Goal: Obtain resource: Download file/media

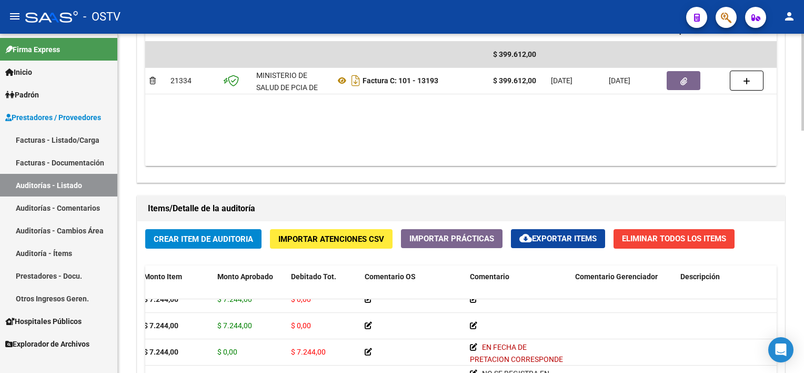
scroll to position [579, 0]
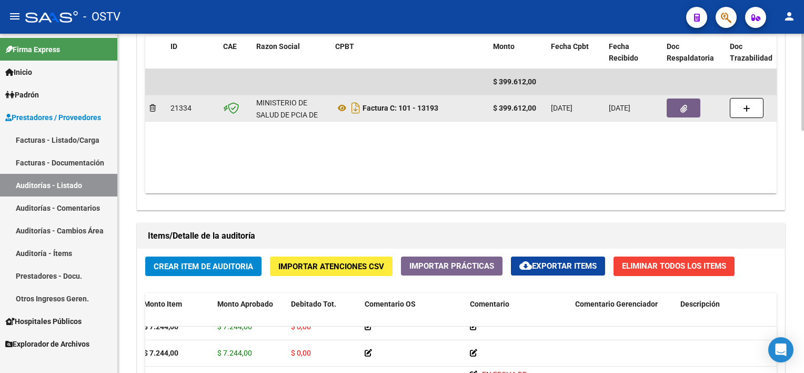
click at [687, 114] on button "button" at bounding box center [684, 107] width 34 height 19
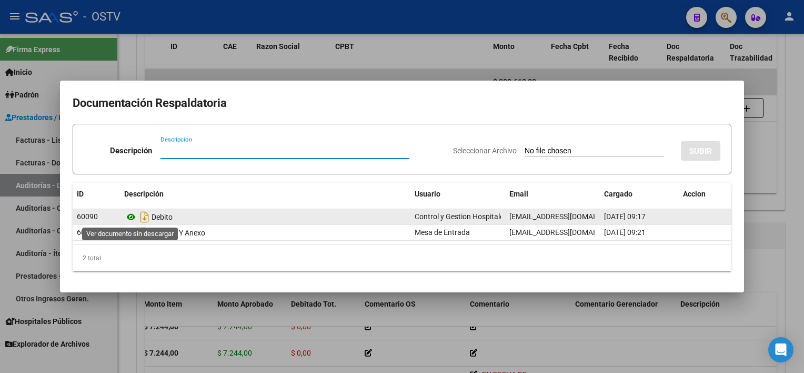
click at [131, 217] on icon at bounding box center [131, 217] width 14 height 13
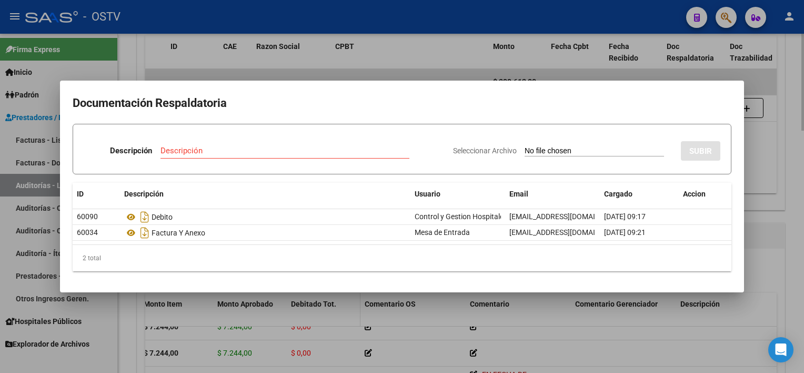
drag, startPoint x: 318, startPoint y: 324, endPoint x: 322, endPoint y: 317, distance: 8.0
click at [318, 324] on div at bounding box center [402, 186] width 804 height 373
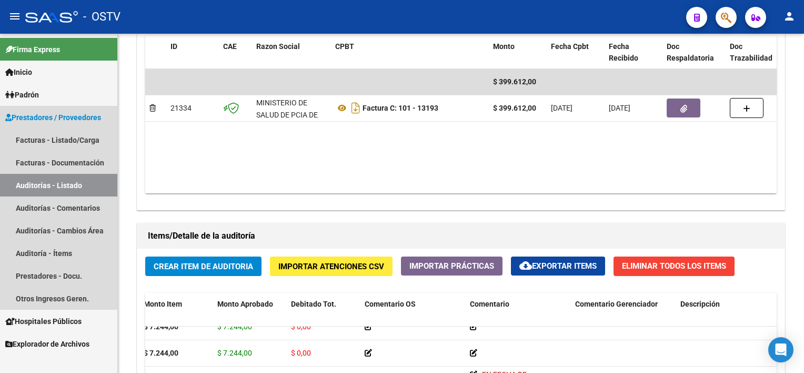
click at [63, 182] on link "Auditorías - Listado" at bounding box center [58, 185] width 117 height 23
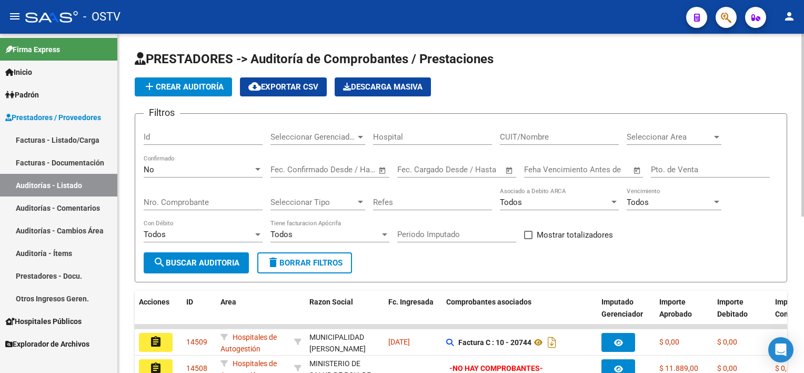
click at [206, 205] on input "Nro. Comprobante" at bounding box center [203, 201] width 119 height 9
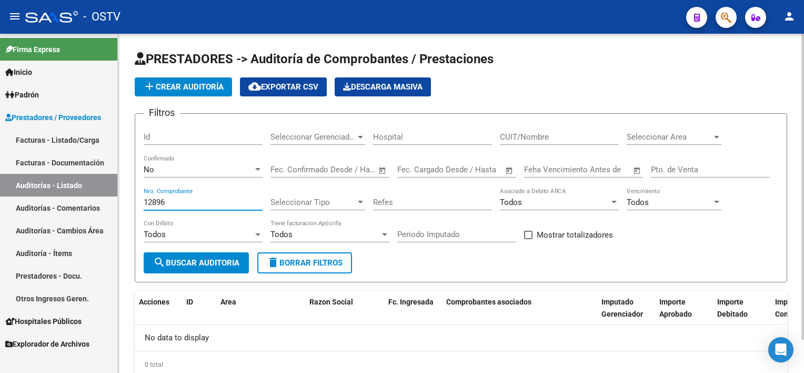
type input "12896"
click at [171, 162] on div "No Confirmado" at bounding box center [203, 166] width 119 height 23
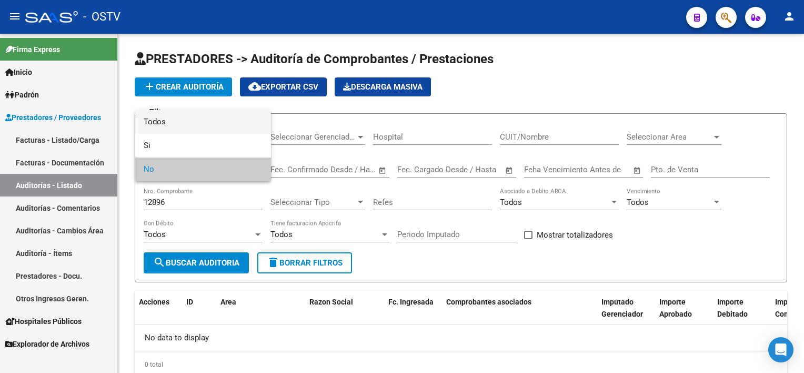
click at [179, 127] on span "Todos" at bounding box center [203, 122] width 119 height 24
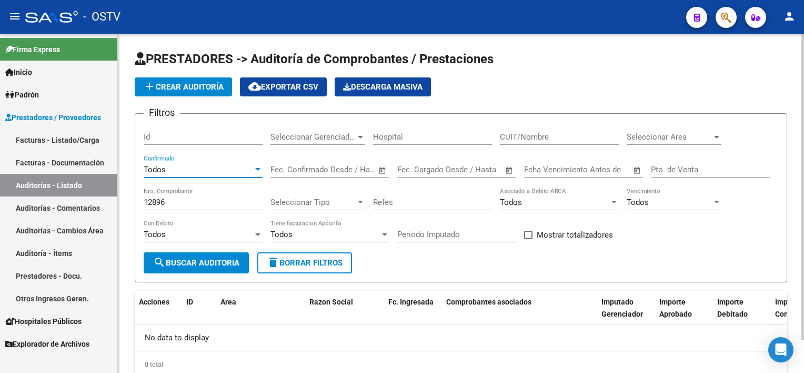
click at [206, 254] on button "search Buscar Auditoria" at bounding box center [196, 262] width 105 height 21
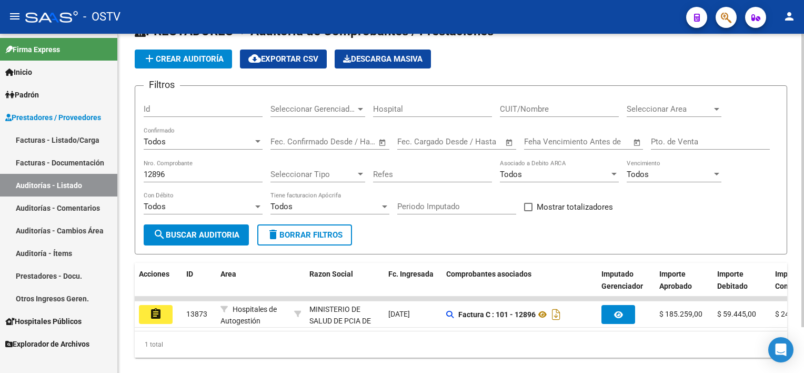
scroll to position [53, 0]
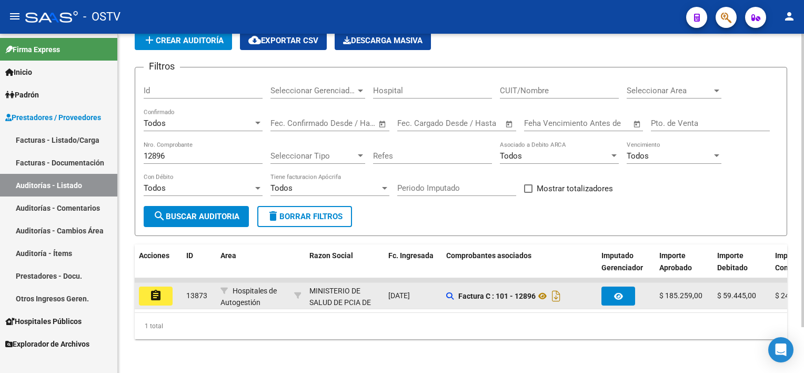
click at [154, 289] on mat-icon "assignment" at bounding box center [155, 295] width 13 height 13
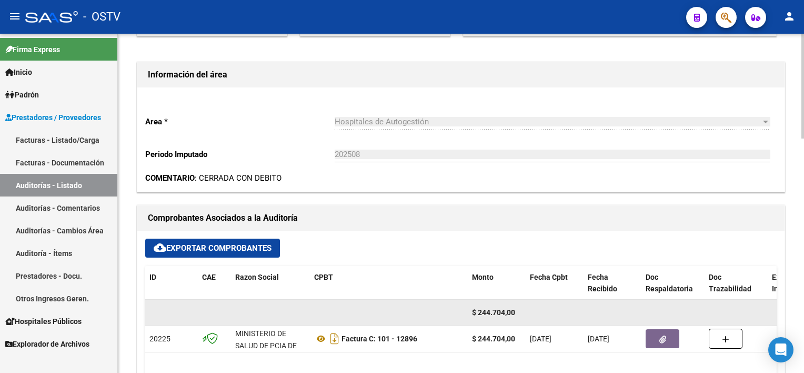
scroll to position [316, 0]
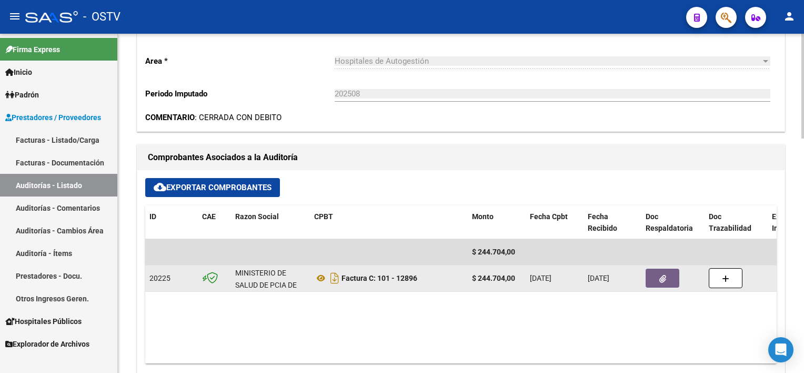
click at [653, 275] on button "button" at bounding box center [663, 277] width 34 height 19
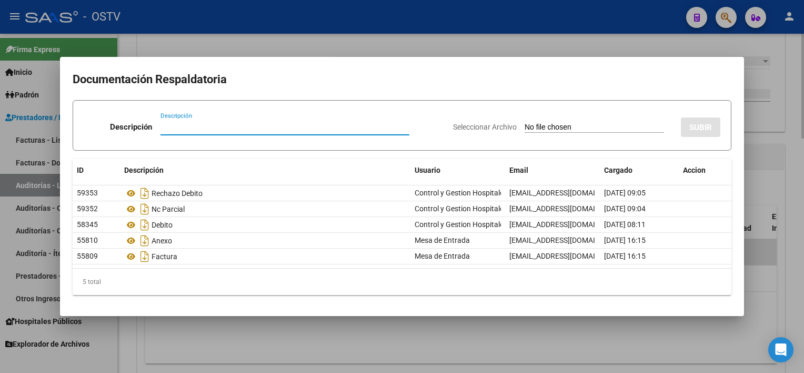
drag, startPoint x: 544, startPoint y: 338, endPoint x: 559, endPoint y: 328, distance: 17.8
click at [544, 338] on div at bounding box center [402, 186] width 804 height 373
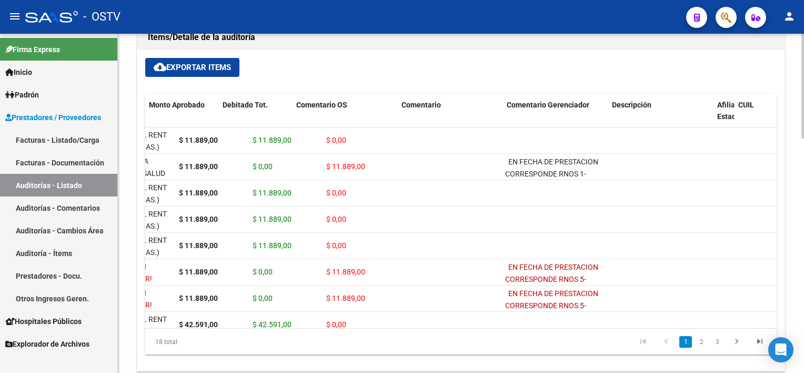
scroll to position [53, 0]
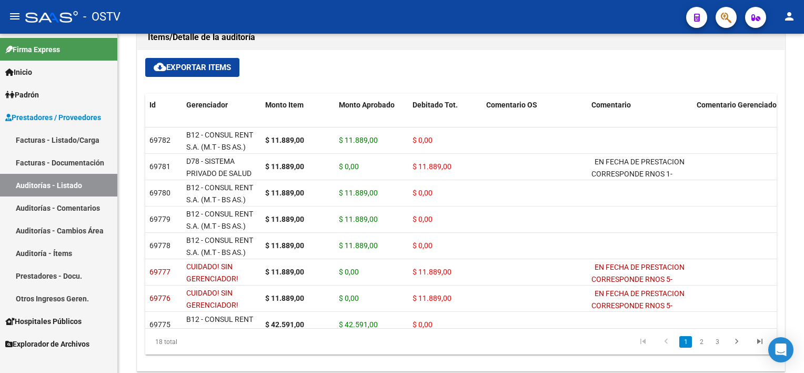
click at [41, 185] on link "Auditorías - Listado" at bounding box center [58, 185] width 117 height 23
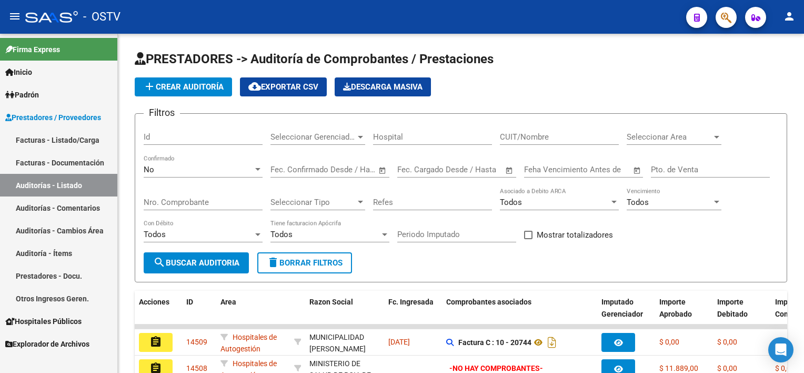
drag, startPoint x: 72, startPoint y: 134, endPoint x: 70, endPoint y: 145, distance: 11.2
click at [72, 134] on link "Facturas - Listado/Carga" at bounding box center [58, 139] width 117 height 23
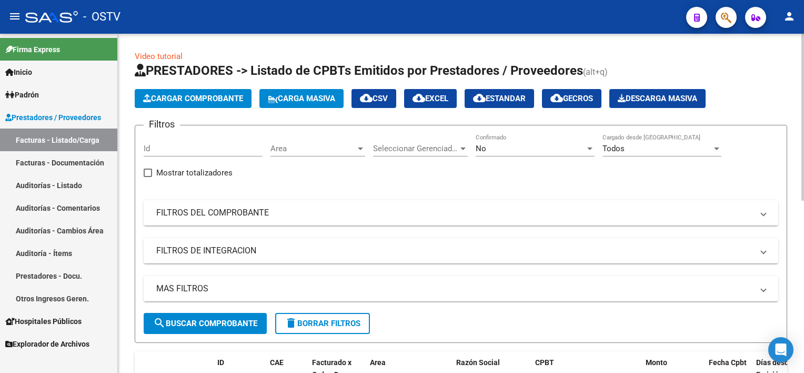
click at [484, 150] on span "No" at bounding box center [481, 148] width 11 height 9
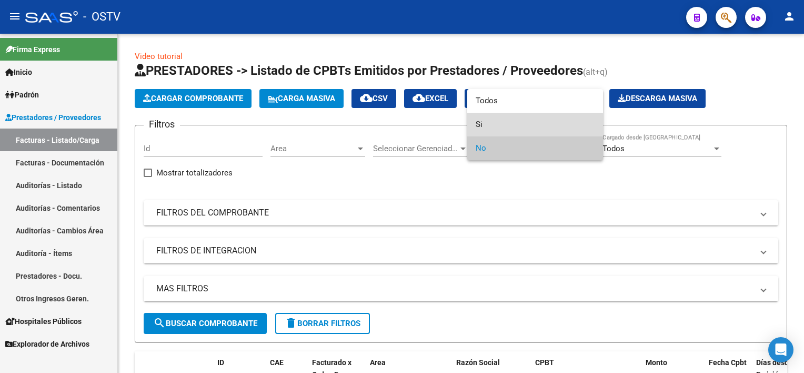
click at [497, 124] on span "Si" at bounding box center [535, 125] width 119 height 24
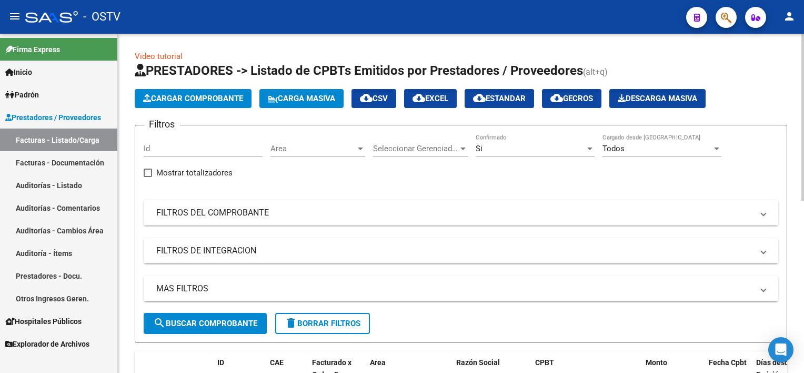
click at [309, 212] on mat-panel-title "FILTROS DEL COMPROBANTE" at bounding box center [454, 213] width 597 height 12
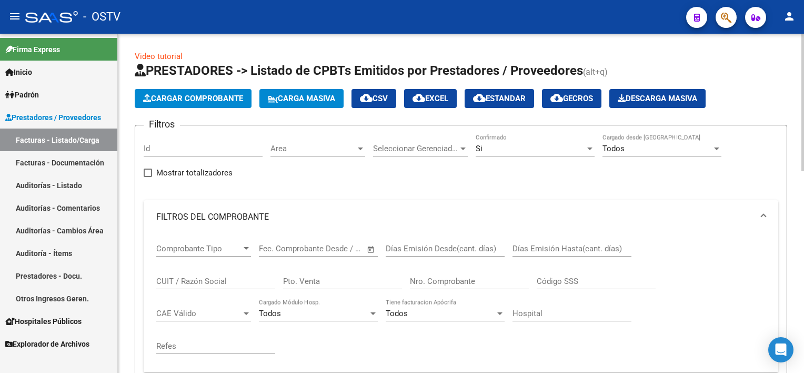
click at [474, 282] on input "Nro. Comprobante" at bounding box center [469, 280] width 119 height 9
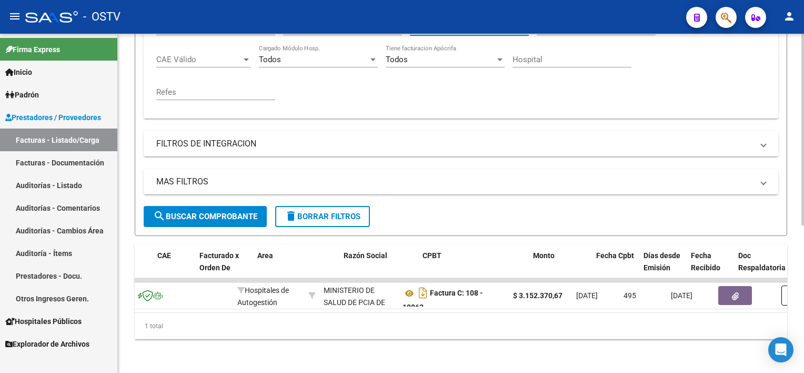
scroll to position [0, 156]
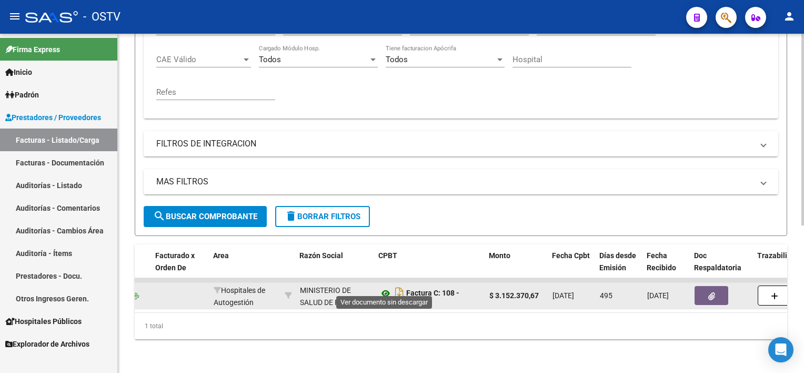
click at [386, 287] on icon at bounding box center [386, 293] width 14 height 13
click at [706, 289] on button "button" at bounding box center [712, 295] width 34 height 19
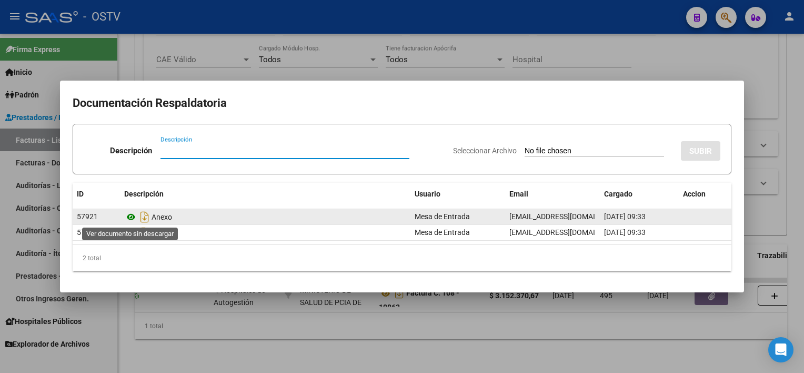
click at [131, 216] on icon at bounding box center [131, 217] width 14 height 13
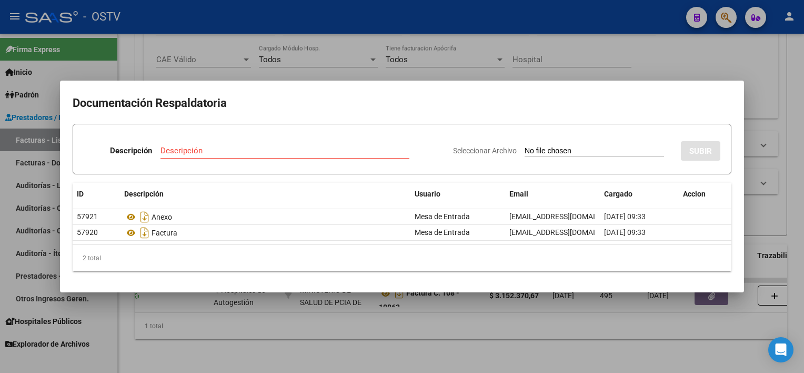
click at [204, 325] on div at bounding box center [402, 186] width 804 height 373
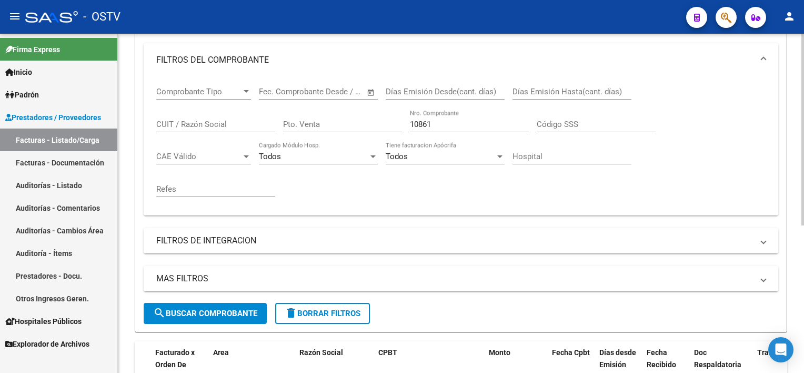
scroll to position [154, 0]
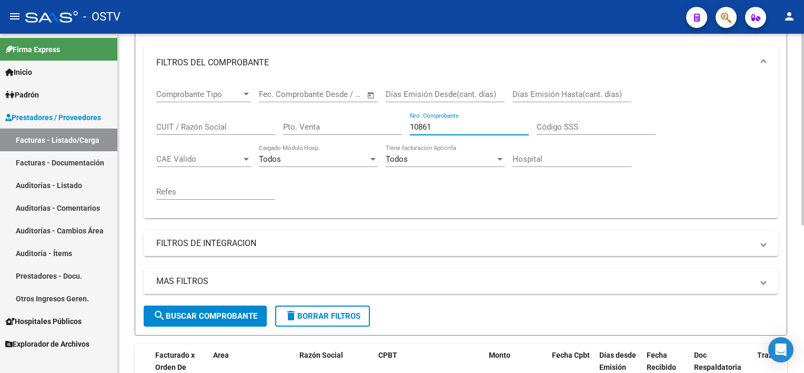
click at [446, 126] on input "10861" at bounding box center [469, 126] width 119 height 9
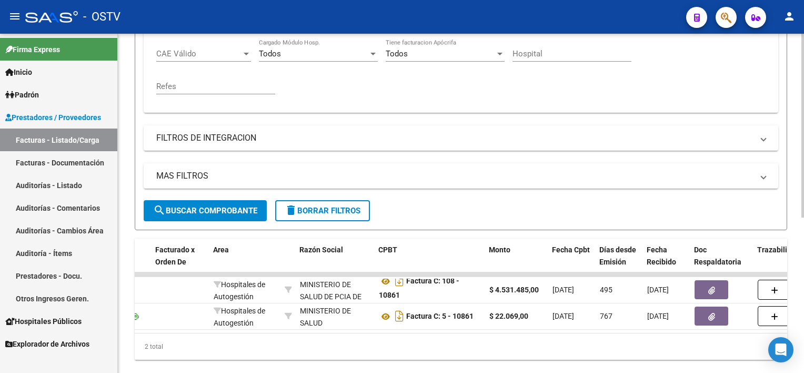
scroll to position [286, 0]
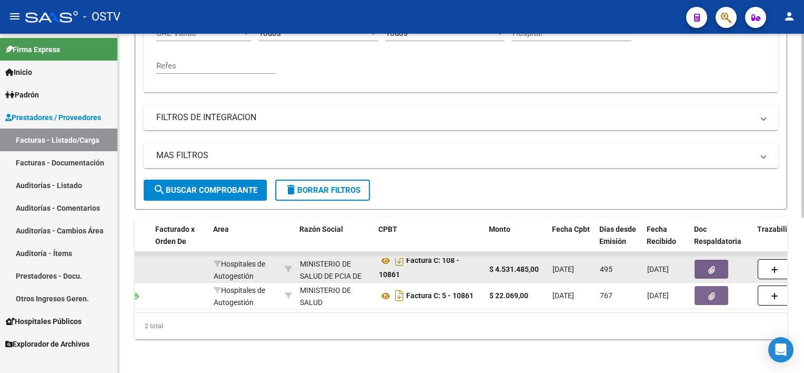
click at [718, 261] on button "button" at bounding box center [712, 268] width 34 height 19
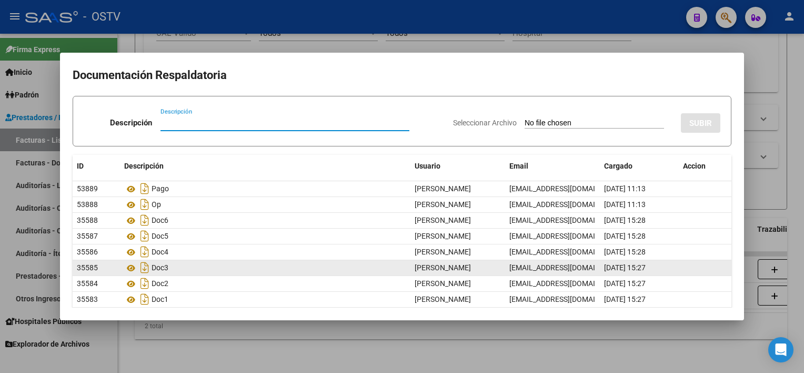
scroll to position [53, 0]
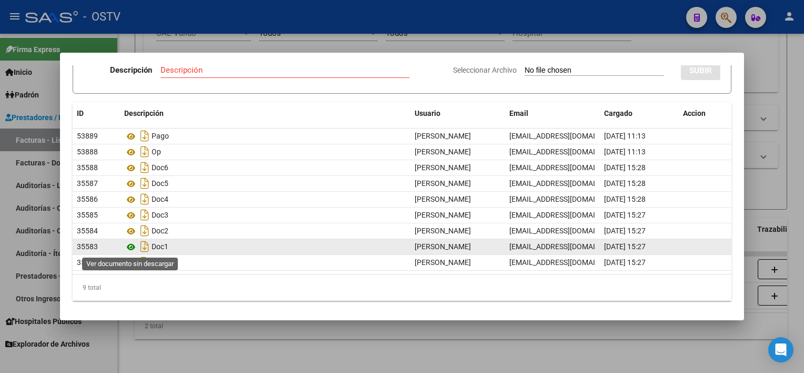
click at [129, 248] on icon at bounding box center [131, 247] width 14 height 13
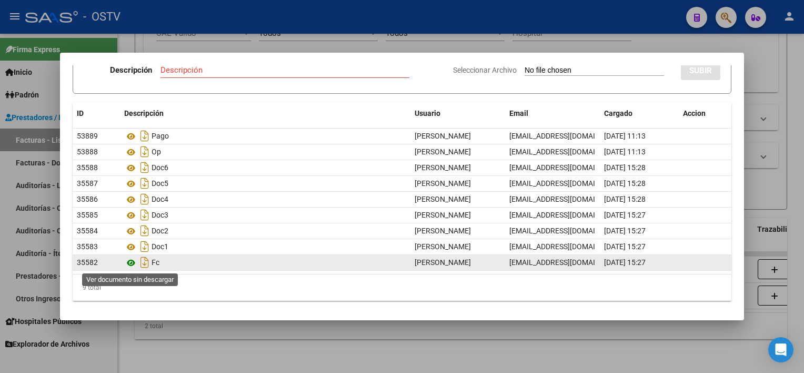
click at [134, 264] on icon at bounding box center [131, 262] width 14 height 13
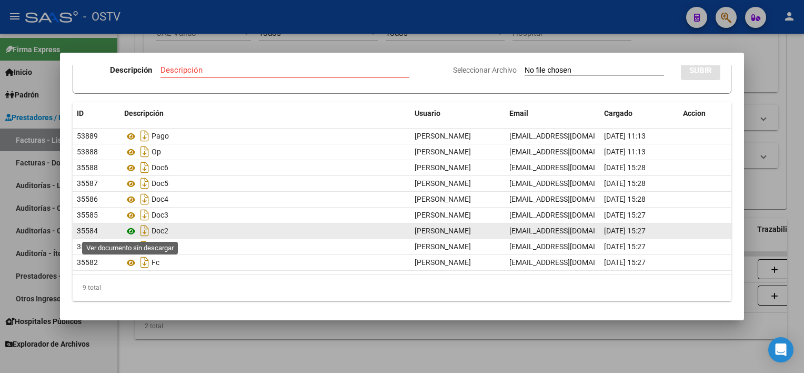
click at [133, 228] on icon at bounding box center [131, 231] width 14 height 13
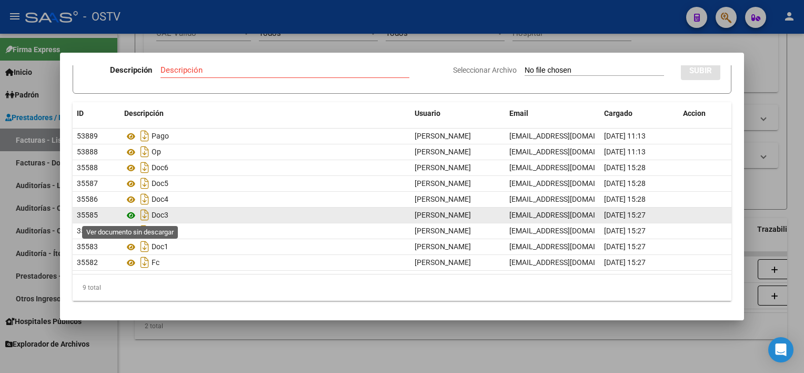
click at [133, 216] on icon at bounding box center [131, 215] width 14 height 13
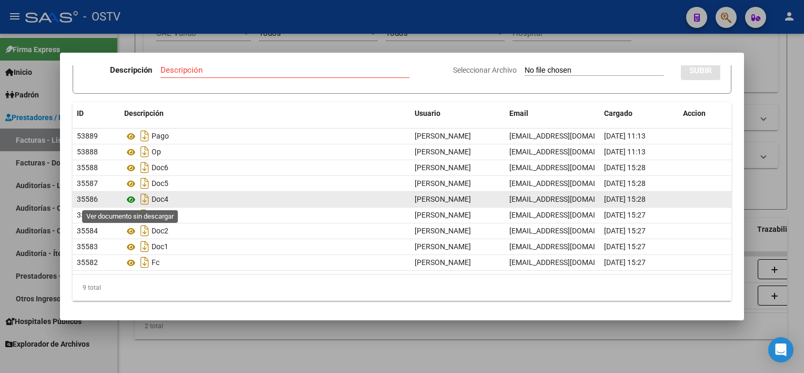
click at [131, 198] on icon at bounding box center [131, 199] width 14 height 13
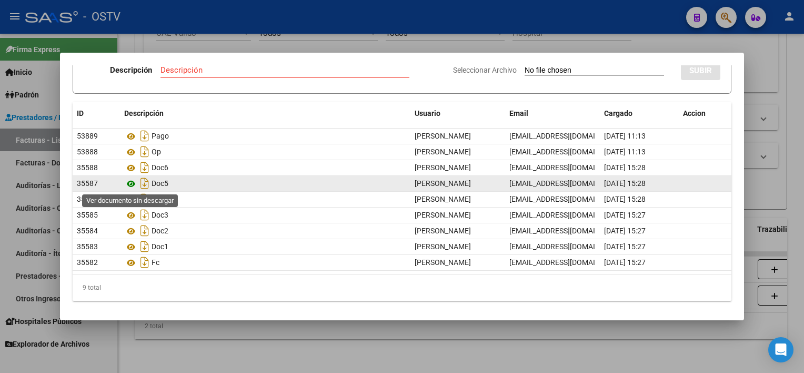
click at [129, 182] on icon at bounding box center [131, 183] width 14 height 13
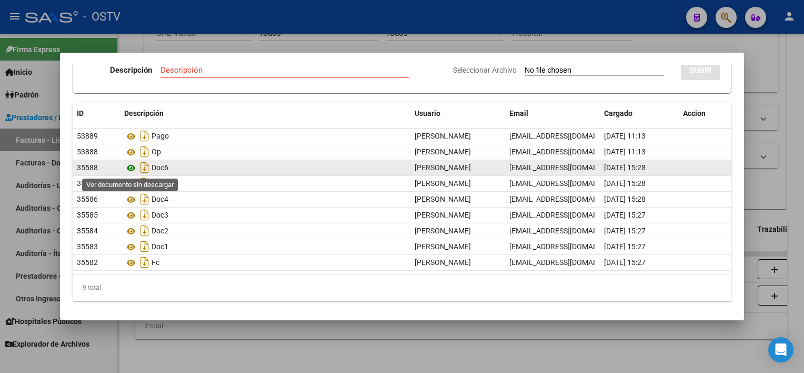
click at [131, 169] on icon at bounding box center [131, 168] width 14 height 13
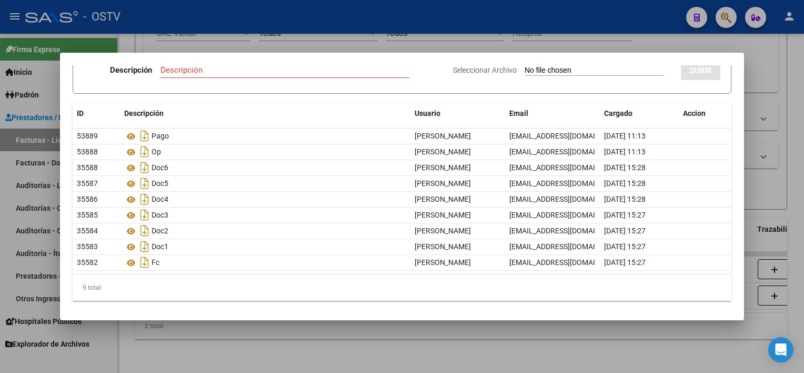
click at [284, 340] on div at bounding box center [402, 186] width 804 height 373
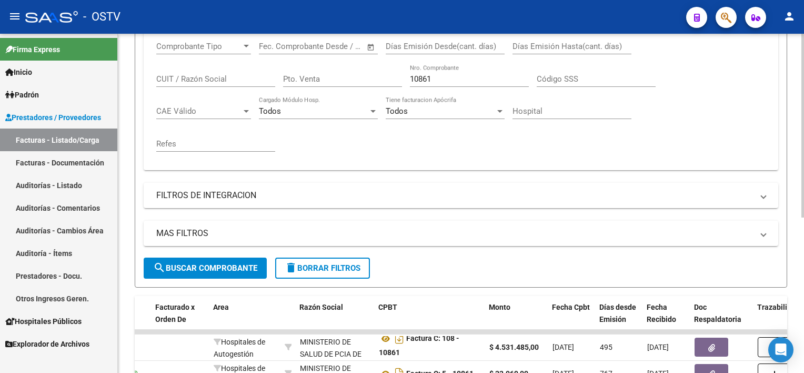
scroll to position [181, 0]
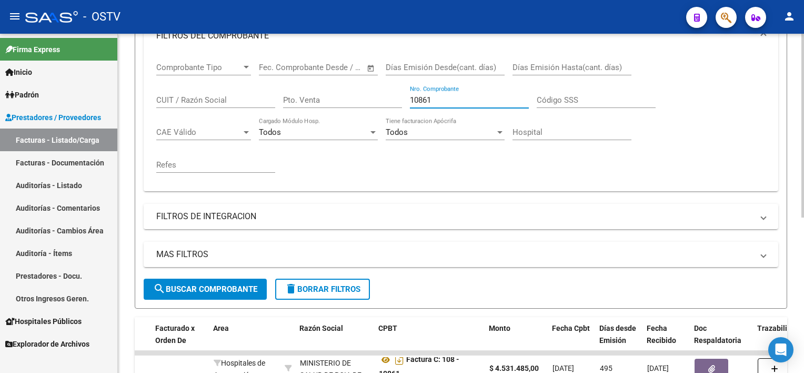
click at [447, 98] on input "10861" at bounding box center [469, 99] width 119 height 9
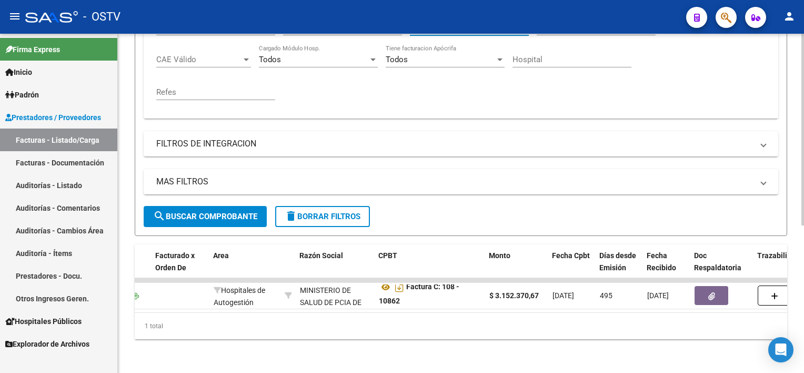
scroll to position [259, 0]
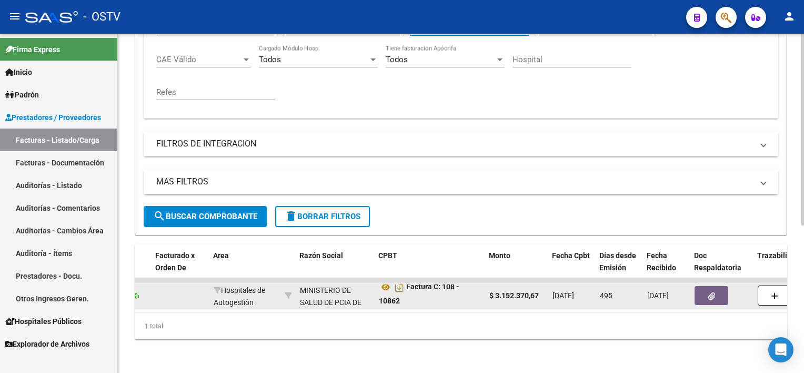
type input "10862"
click at [721, 286] on button "button" at bounding box center [712, 295] width 34 height 19
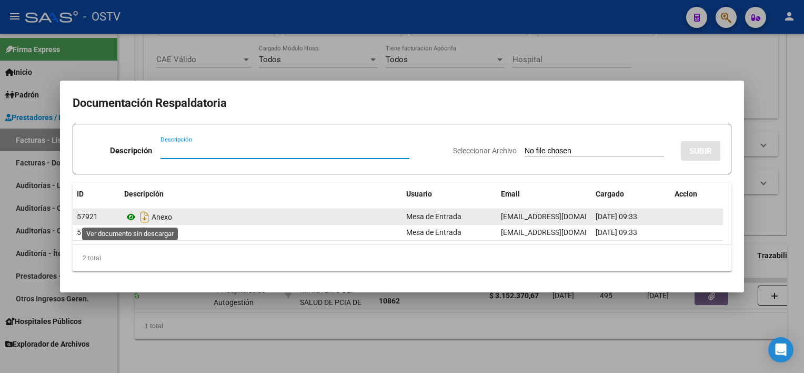
click at [131, 216] on icon at bounding box center [131, 217] width 14 height 13
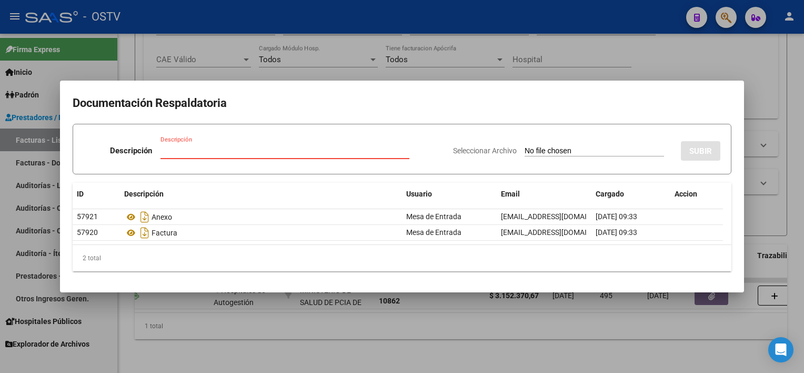
click at [248, 152] on input "Descripción" at bounding box center [285, 150] width 249 height 9
type input "ANEXO [PERSON_NAME]"
click at [553, 152] on input "Seleccionar Archivo" at bounding box center [594, 151] width 139 height 10
type input "C:\fakepath\ANEXO [PERSON_NAME].pdf"
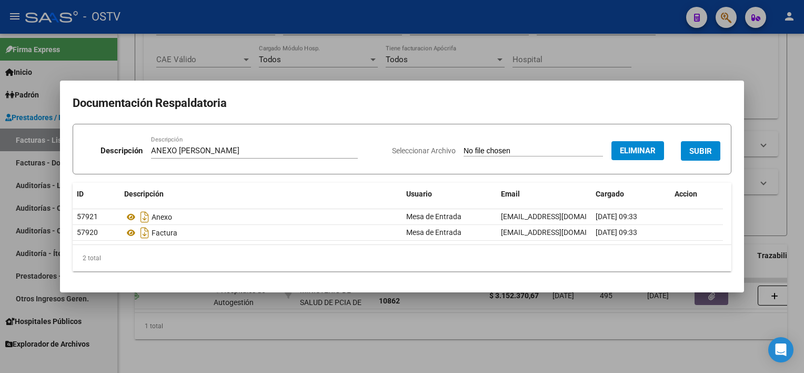
click at [699, 152] on span "SUBIR" at bounding box center [700, 150] width 23 height 9
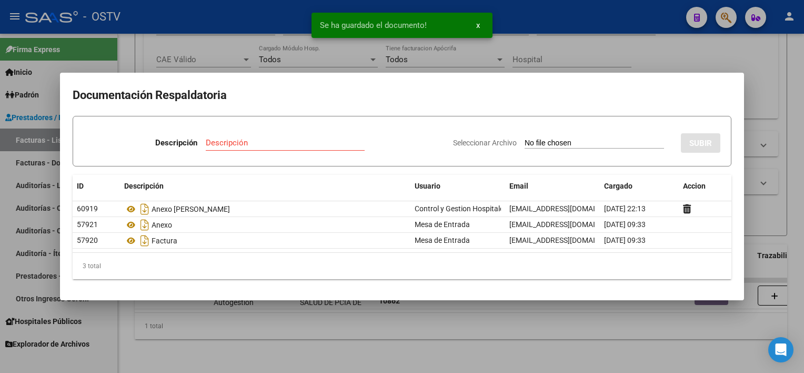
click at [355, 351] on div at bounding box center [402, 186] width 804 height 373
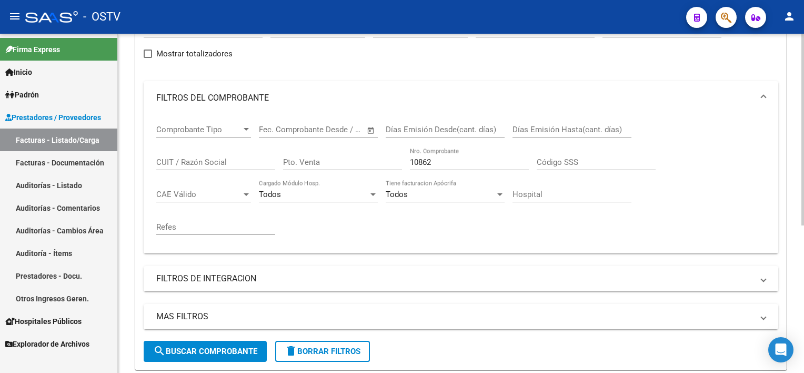
scroll to position [102, 0]
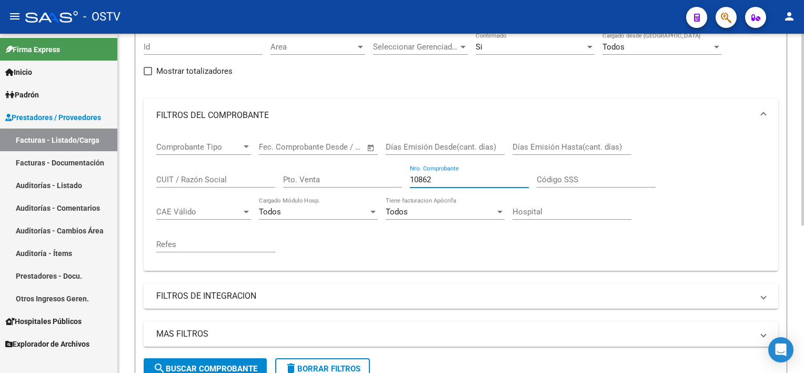
drag, startPoint x: 446, startPoint y: 180, endPoint x: 362, endPoint y: 171, distance: 85.3
click at [362, 171] on div "Comprobante Tipo Comprobante Tipo Fecha inicio – Fecha fin Fec. Comprobante Des…" at bounding box center [460, 197] width 609 height 130
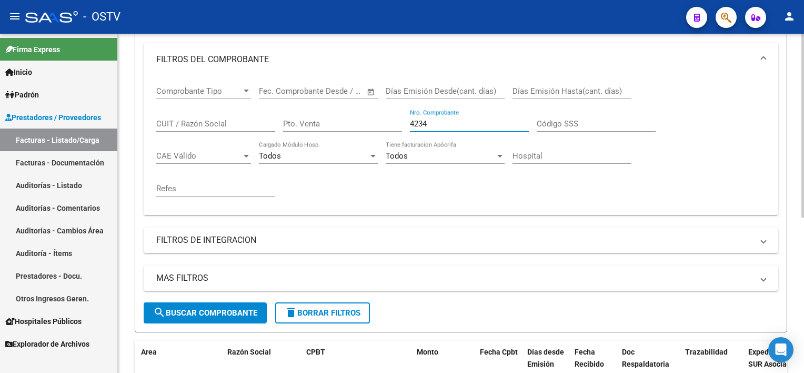
scroll to position [154, 0]
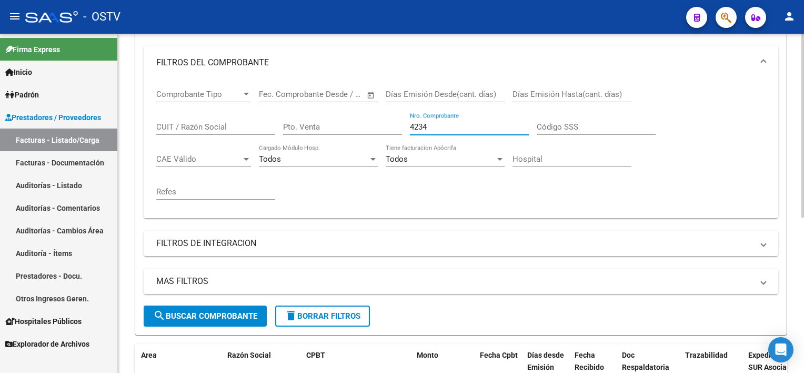
drag, startPoint x: 453, startPoint y: 126, endPoint x: 373, endPoint y: 124, distance: 80.6
click at [373, 124] on div "Comprobante Tipo Comprobante Tipo Fecha inicio – Fecha fin Fec. Comprobante Des…" at bounding box center [460, 144] width 609 height 130
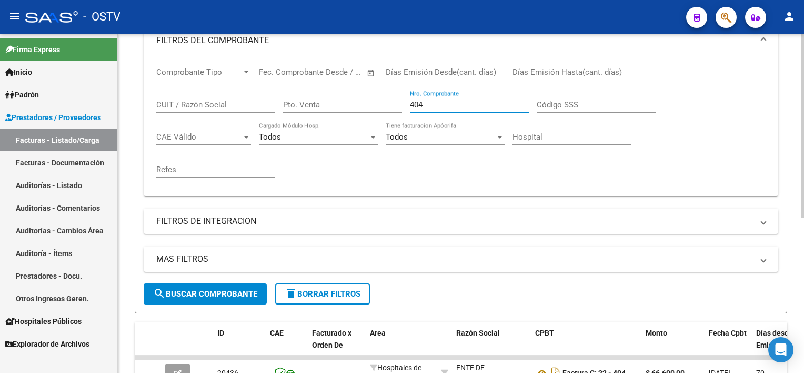
scroll to position [128, 0]
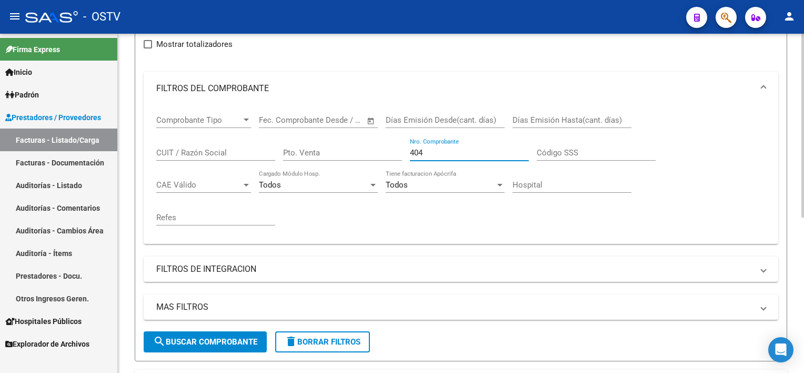
drag, startPoint x: 429, startPoint y: 150, endPoint x: 367, endPoint y: 144, distance: 62.4
click at [367, 144] on div "Comprobante Tipo Comprobante Tipo Fecha inicio – Fecha fin Fec. Comprobante Des…" at bounding box center [460, 170] width 609 height 130
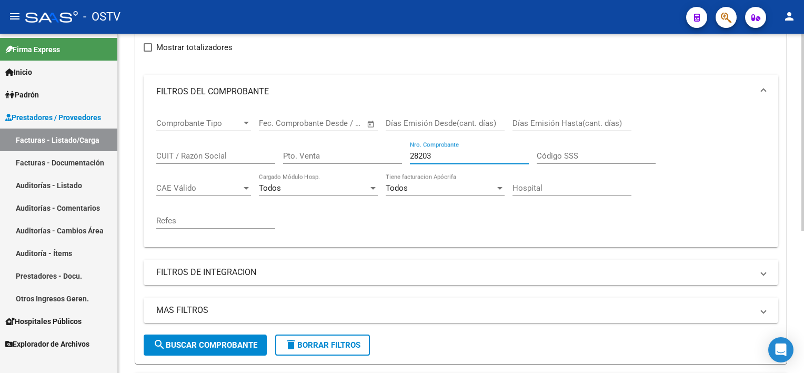
scroll to position [86, 0]
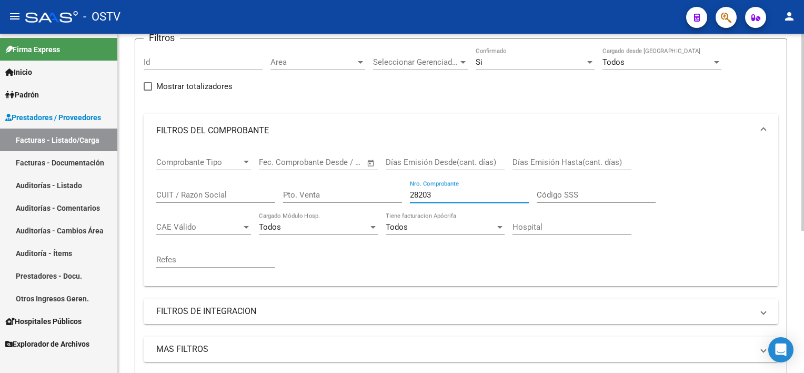
click at [504, 68] on div "Si Confirmado" at bounding box center [535, 58] width 119 height 23
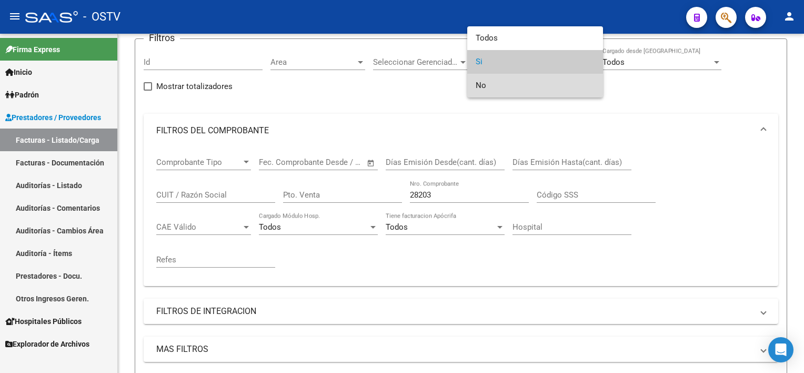
click at [493, 84] on span "No" at bounding box center [535, 86] width 119 height 24
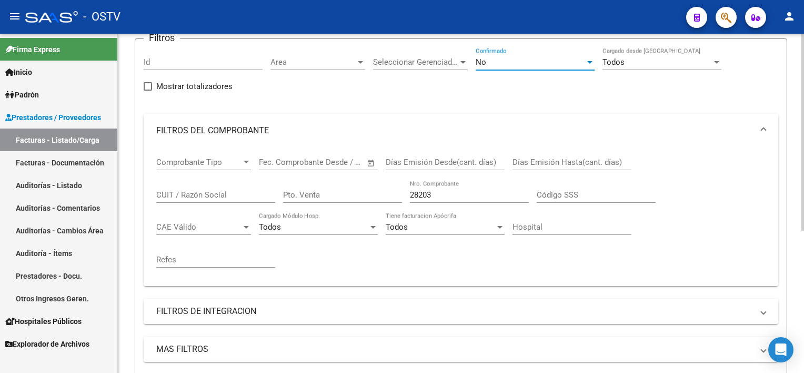
scroll to position [139, 0]
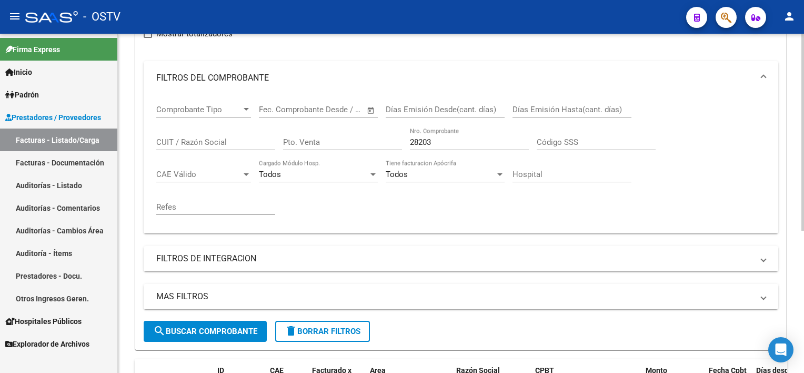
click at [206, 331] on span "search Buscar Comprobante" at bounding box center [205, 330] width 104 height 9
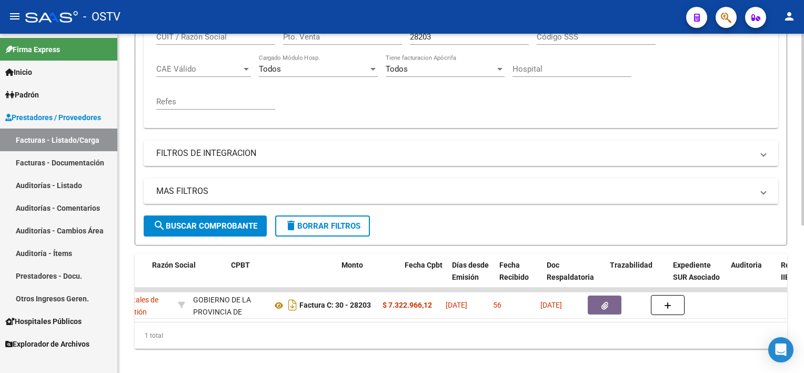
scroll to position [0, 309]
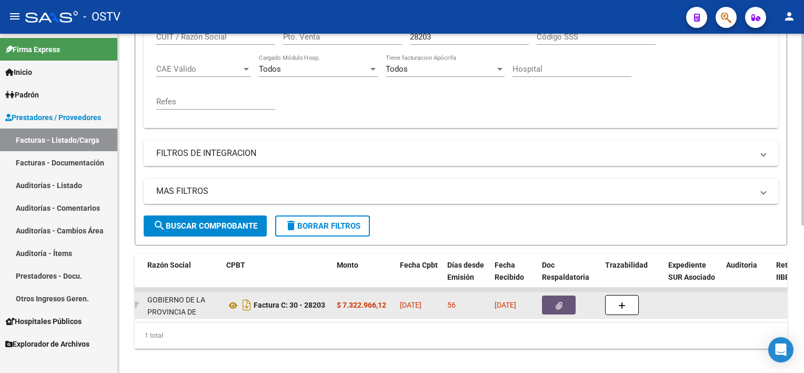
click at [554, 305] on button "button" at bounding box center [559, 304] width 34 height 19
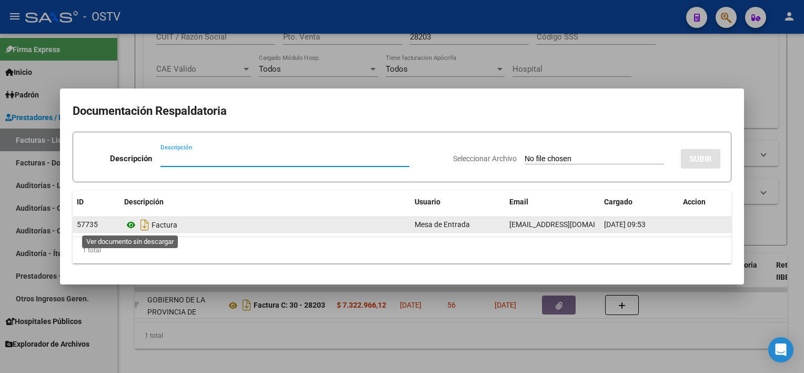
click at [131, 221] on icon at bounding box center [131, 224] width 14 height 13
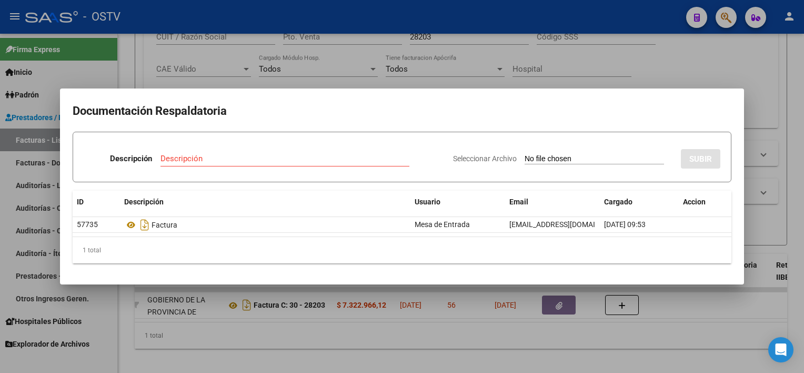
click at [404, 359] on div at bounding box center [402, 186] width 804 height 373
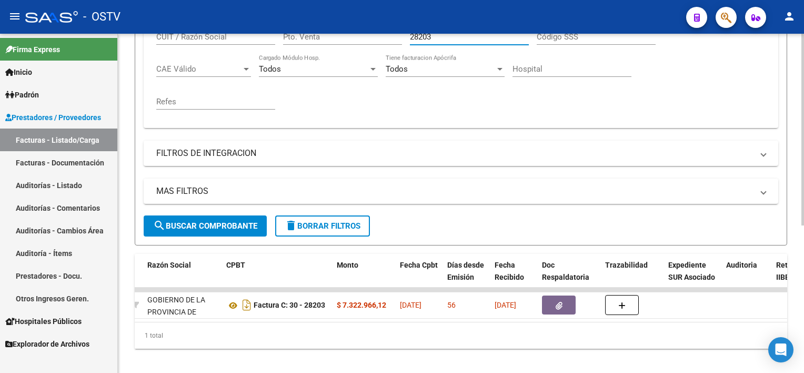
click at [440, 40] on input "28203" at bounding box center [469, 36] width 119 height 9
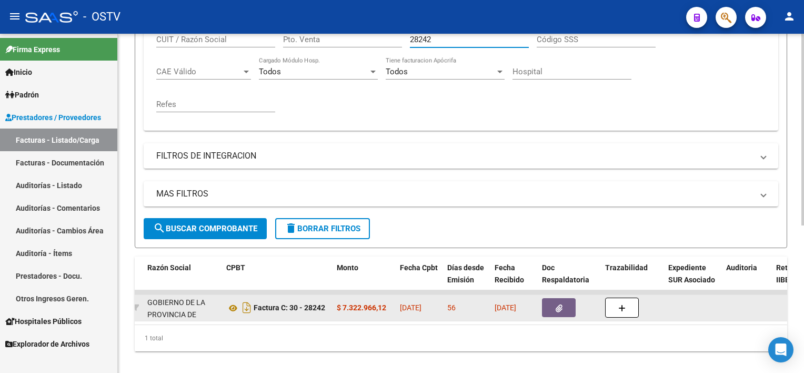
click at [559, 304] on icon "button" at bounding box center [559, 308] width 7 height 8
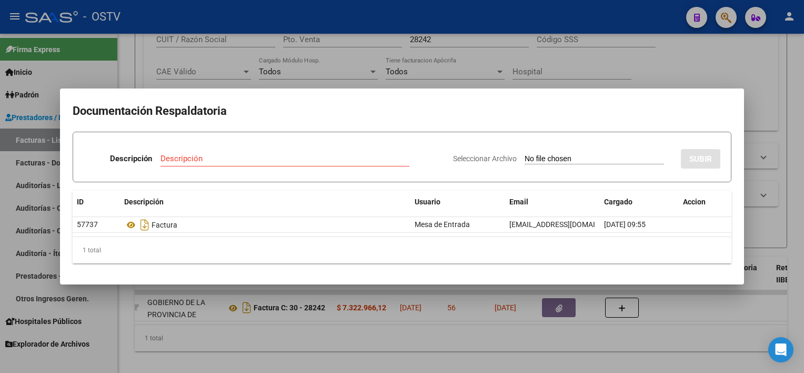
click at [398, 323] on div at bounding box center [402, 186] width 804 height 373
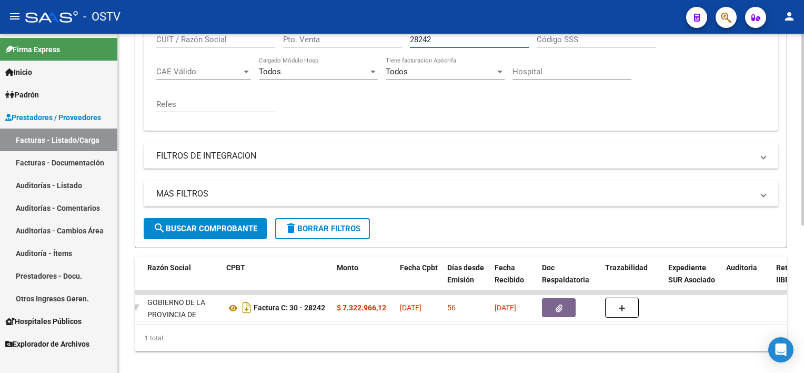
drag, startPoint x: 442, startPoint y: 40, endPoint x: 373, endPoint y: 38, distance: 68.4
click at [373, 38] on div "Comprobante Tipo Comprobante Tipo Fecha inicio – Fecha fin Fec. Comprobante Des…" at bounding box center [460, 57] width 609 height 130
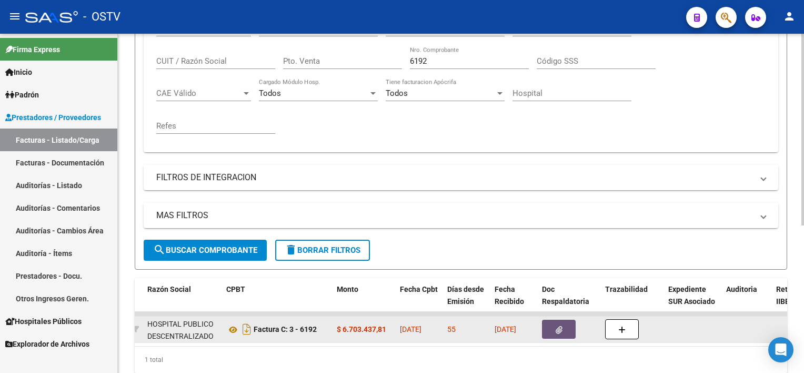
click at [558, 326] on icon "button" at bounding box center [559, 330] width 7 height 8
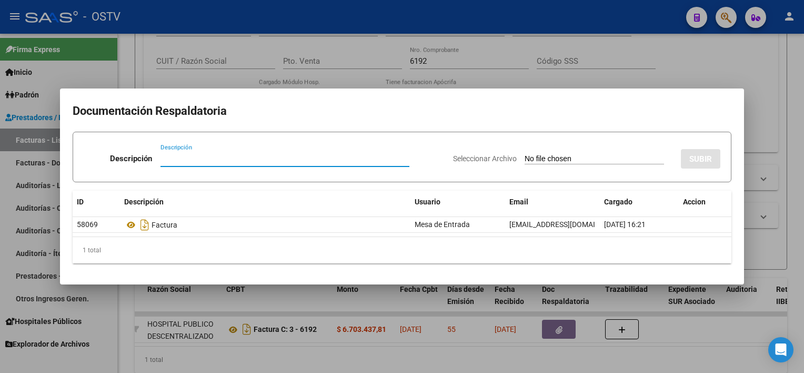
click at [311, 360] on div at bounding box center [402, 186] width 804 height 373
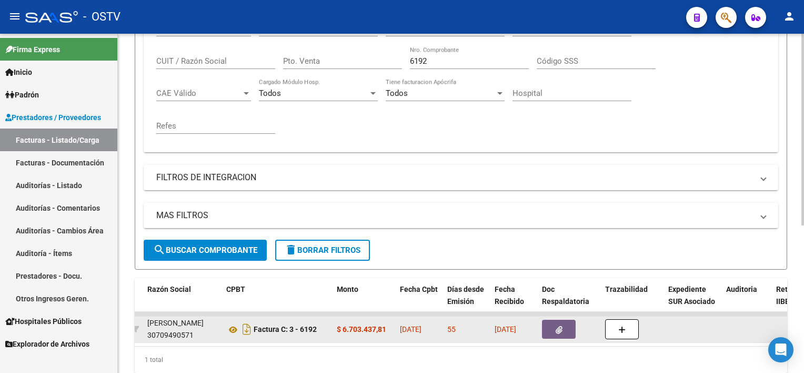
scroll to position [37, 0]
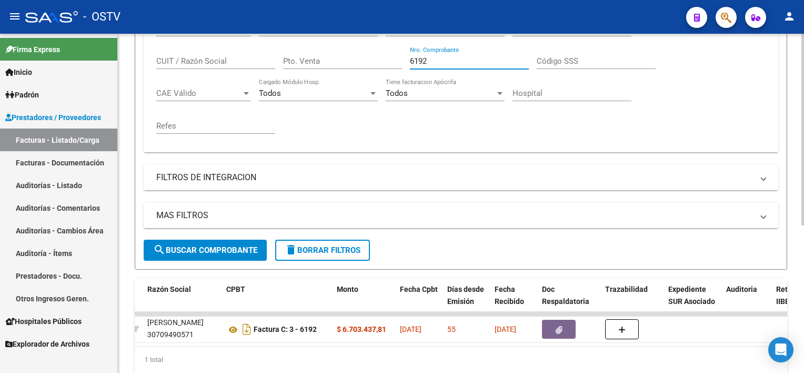
drag, startPoint x: 442, startPoint y: 61, endPoint x: 365, endPoint y: 57, distance: 77.4
click at [365, 56] on div "Comprobante Tipo Comprobante Tipo Fecha inicio – Fecha fin Fec. Comprobante Des…" at bounding box center [460, 79] width 609 height 130
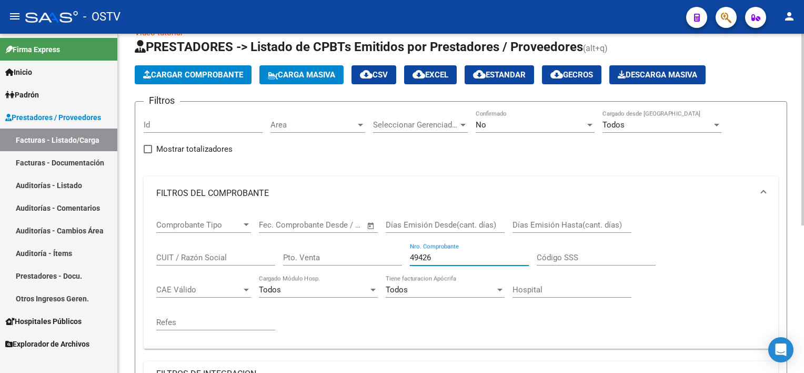
scroll to position [9, 0]
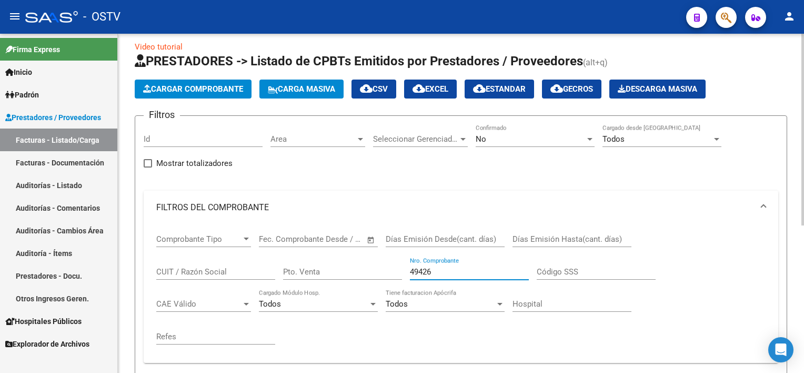
click at [495, 134] on div "No" at bounding box center [530, 138] width 109 height 9
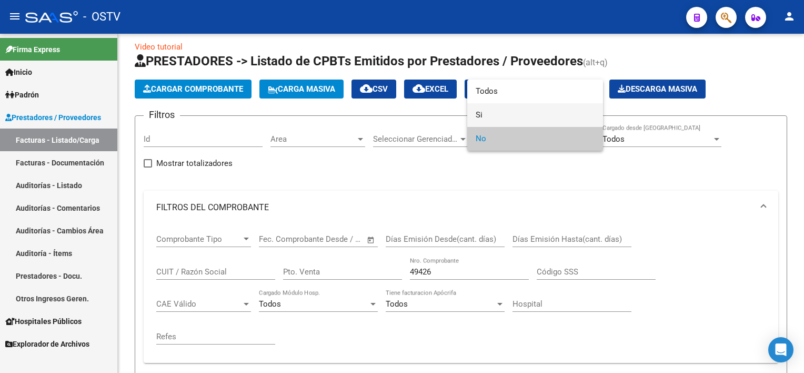
click at [489, 119] on span "Si" at bounding box center [535, 115] width 119 height 24
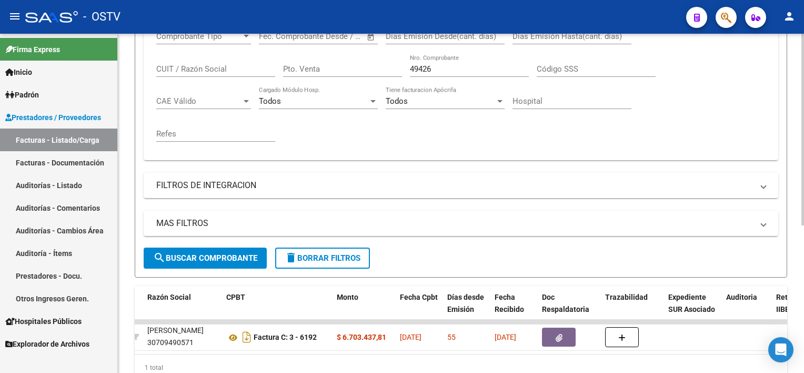
scroll to position [220, 0]
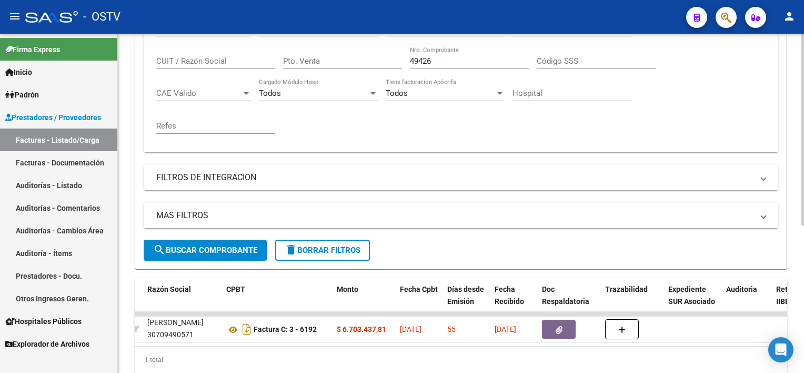
click at [221, 248] on span "search Buscar Comprobante" at bounding box center [205, 249] width 104 height 9
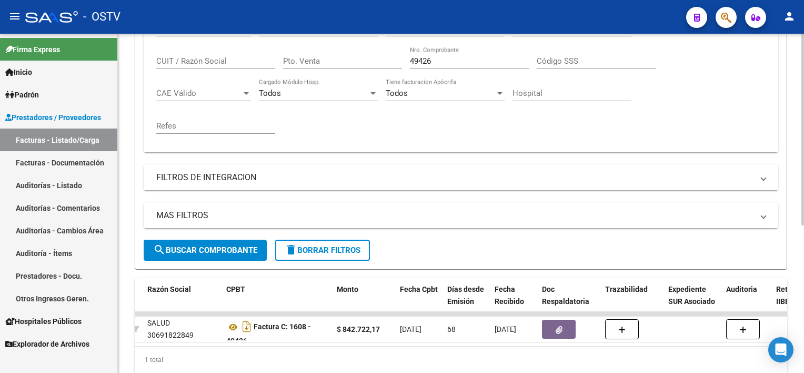
scroll to position [259, 0]
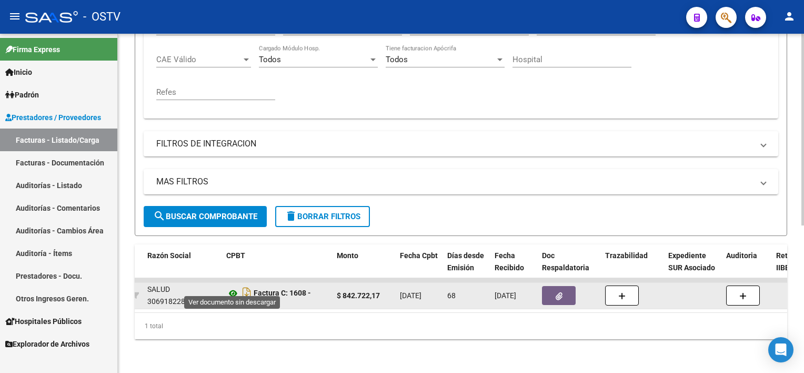
click at [235, 287] on icon at bounding box center [233, 293] width 14 height 13
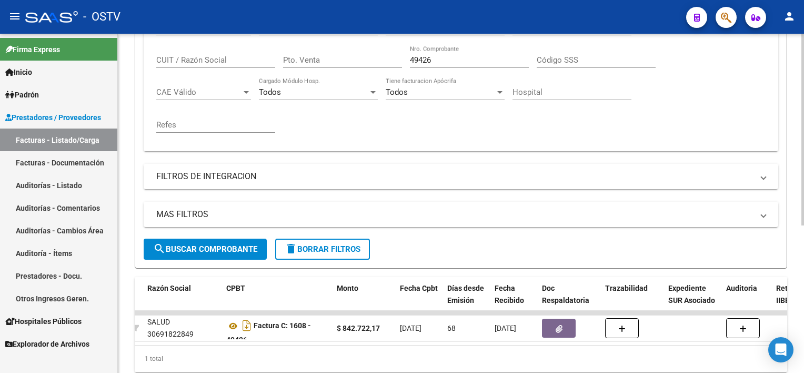
scroll to position [207, 0]
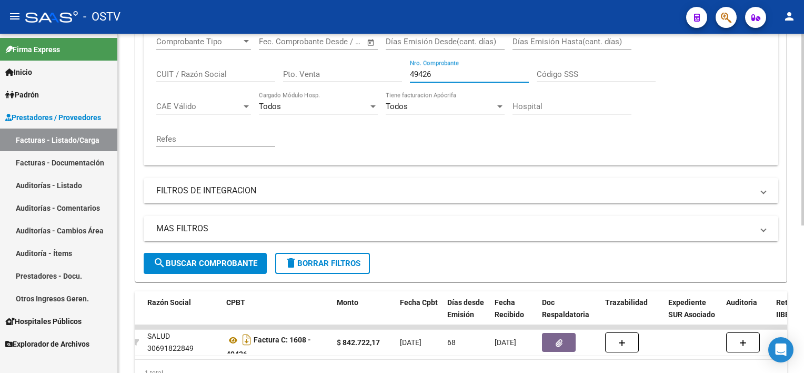
drag, startPoint x: 432, startPoint y: 71, endPoint x: 419, endPoint y: 72, distance: 12.7
click at [419, 72] on input "49426" at bounding box center [469, 73] width 119 height 9
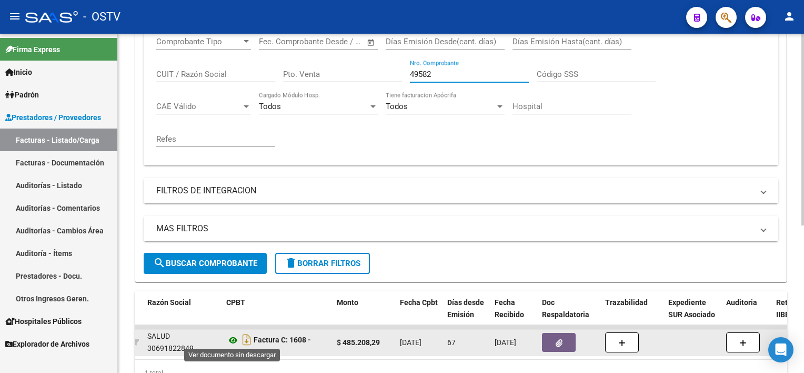
click at [231, 336] on icon at bounding box center [233, 340] width 14 height 13
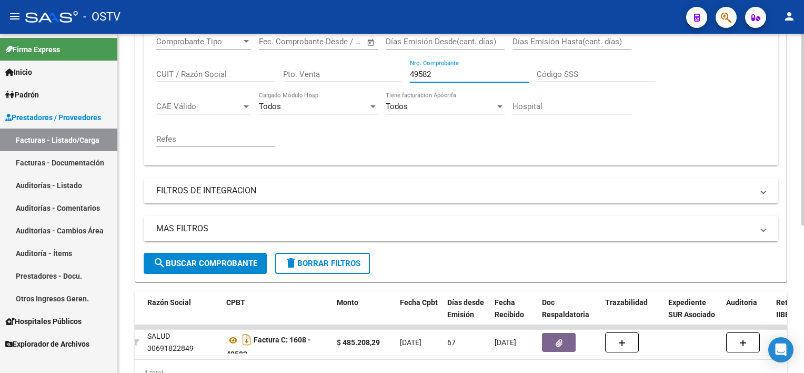
drag, startPoint x: 437, startPoint y: 74, endPoint x: 391, endPoint y: 68, distance: 46.2
click at [391, 68] on div "Comprobante Tipo Comprobante Tipo Fecha inicio – Fecha fin Fec. Comprobante Des…" at bounding box center [460, 92] width 609 height 130
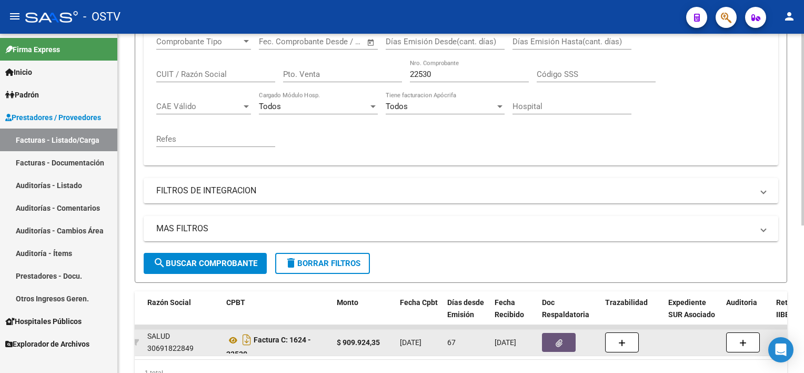
click at [561, 339] on icon "button" at bounding box center [559, 343] width 7 height 8
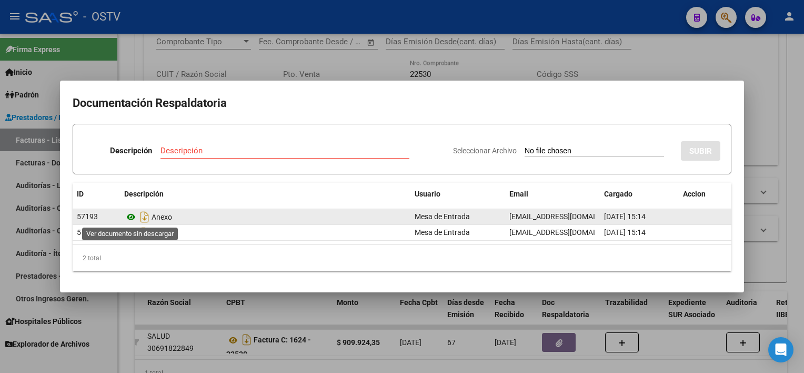
click at [133, 216] on icon at bounding box center [131, 217] width 14 height 13
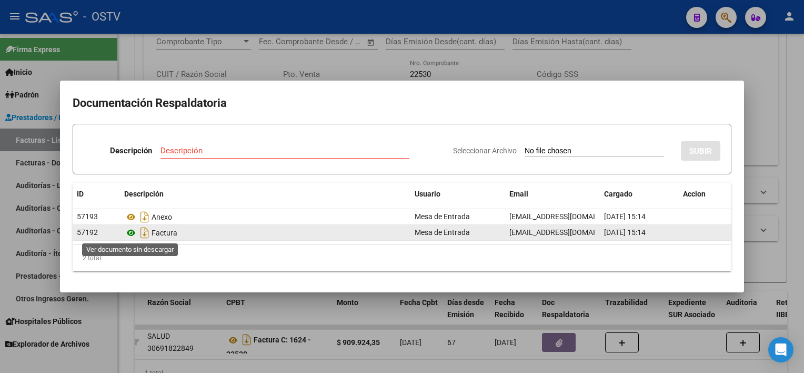
click at [132, 229] on icon at bounding box center [131, 232] width 14 height 13
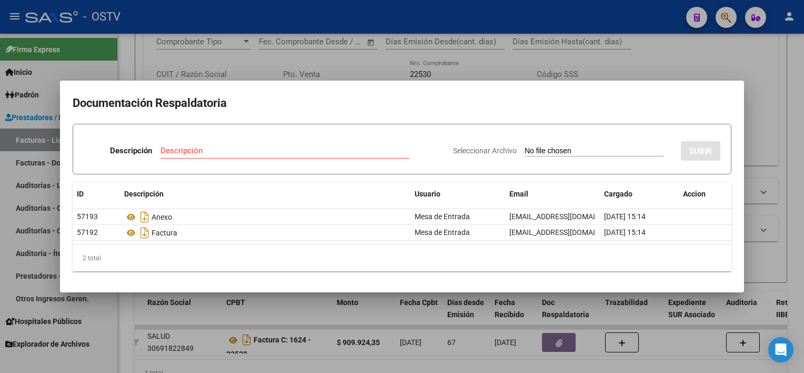
click at [476, 297] on div at bounding box center [402, 186] width 804 height 373
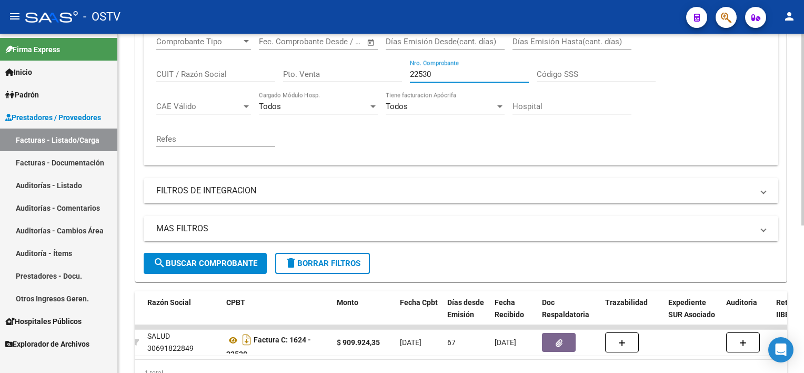
drag, startPoint x: 441, startPoint y: 74, endPoint x: 372, endPoint y: 68, distance: 69.1
click at [372, 68] on div "Comprobante Tipo Comprobante Tipo Fecha inicio – Fecha fin Fec. Comprobante Des…" at bounding box center [460, 92] width 609 height 130
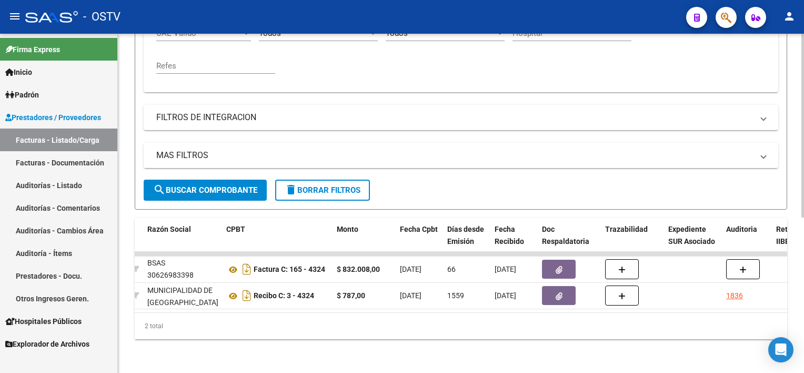
scroll to position [286, 0]
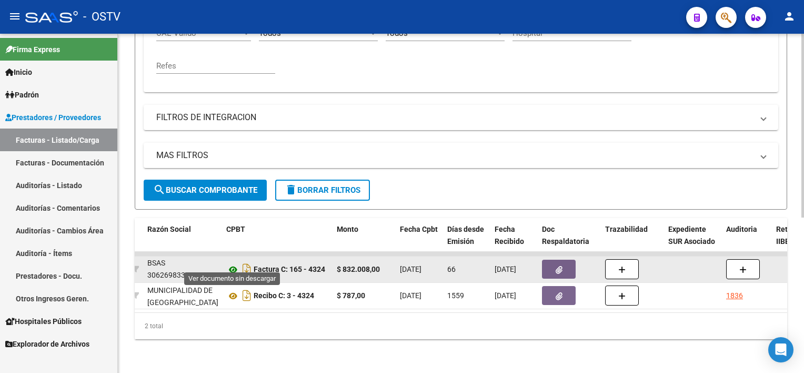
click at [233, 263] on icon at bounding box center [233, 269] width 14 height 13
click at [553, 259] on button "button" at bounding box center [559, 268] width 34 height 19
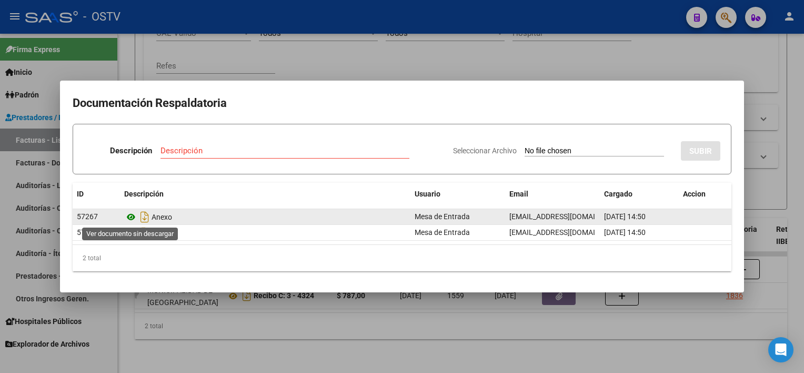
click at [135, 217] on icon at bounding box center [131, 217] width 14 height 13
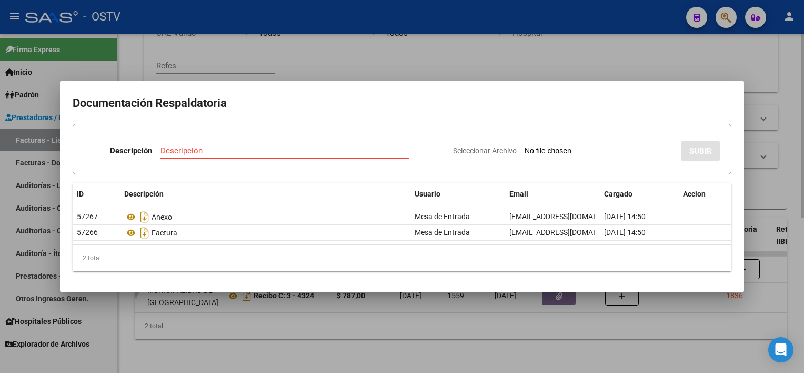
drag, startPoint x: 368, startPoint y: 366, endPoint x: 361, endPoint y: 347, distance: 19.8
click at [365, 364] on div at bounding box center [402, 186] width 804 height 373
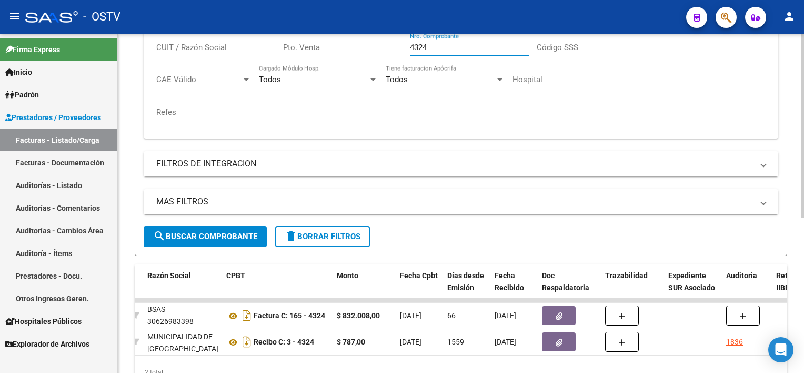
drag, startPoint x: 434, startPoint y: 48, endPoint x: 394, endPoint y: 40, distance: 40.9
click at [394, 40] on div "Comprobante Tipo Comprobante Tipo Fecha inicio – Fecha fin Fec. Comprobante Des…" at bounding box center [460, 65] width 609 height 130
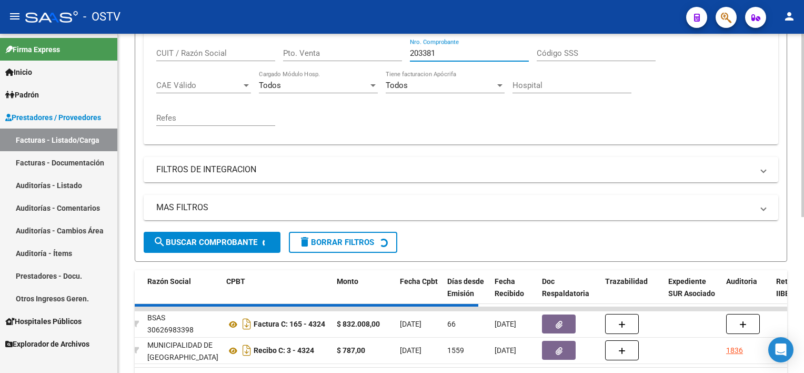
scroll to position [13, 0]
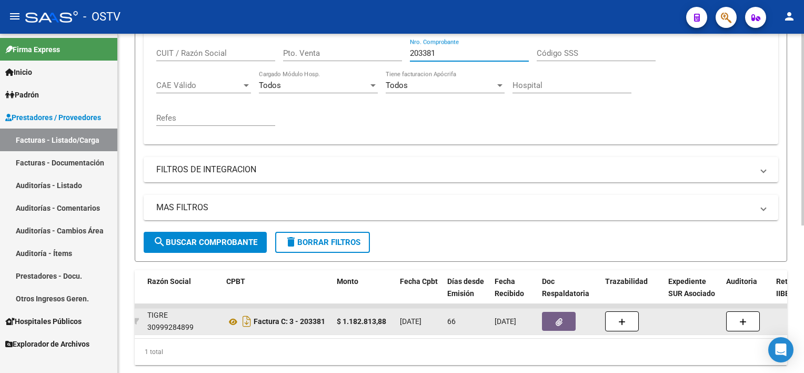
type input "203381"
click at [564, 318] on button "button" at bounding box center [559, 321] width 34 height 19
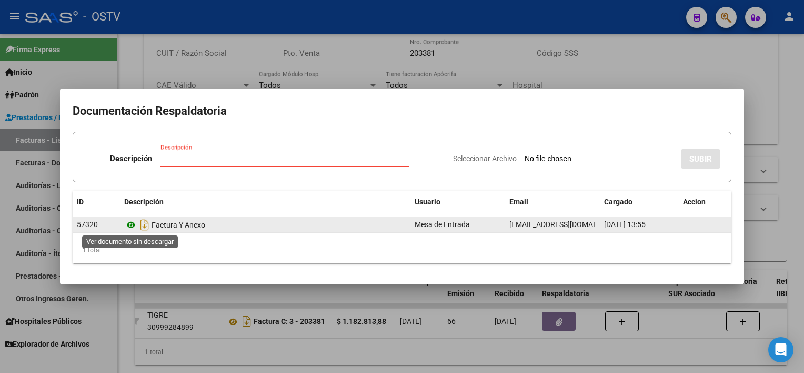
click at [134, 225] on icon at bounding box center [131, 224] width 14 height 13
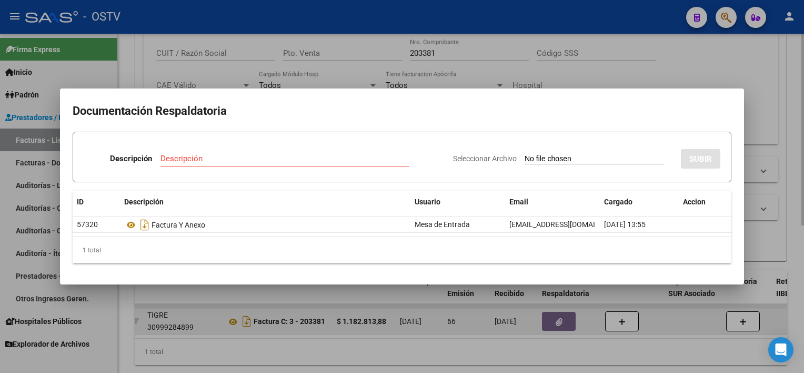
click at [439, 322] on div at bounding box center [402, 186] width 804 height 373
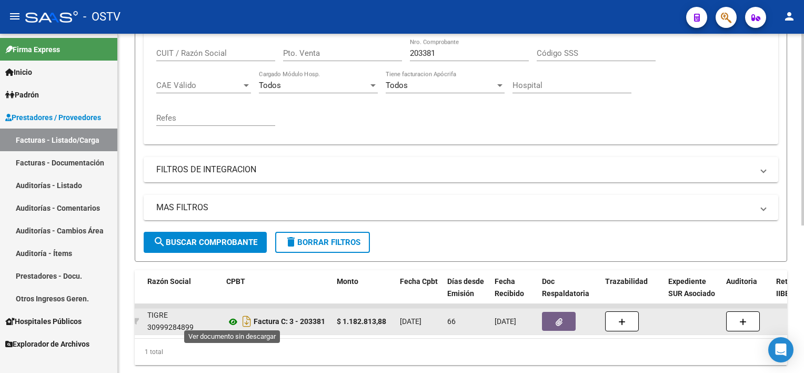
click at [230, 322] on icon at bounding box center [233, 321] width 14 height 13
